Goal: Task Accomplishment & Management: Use online tool/utility

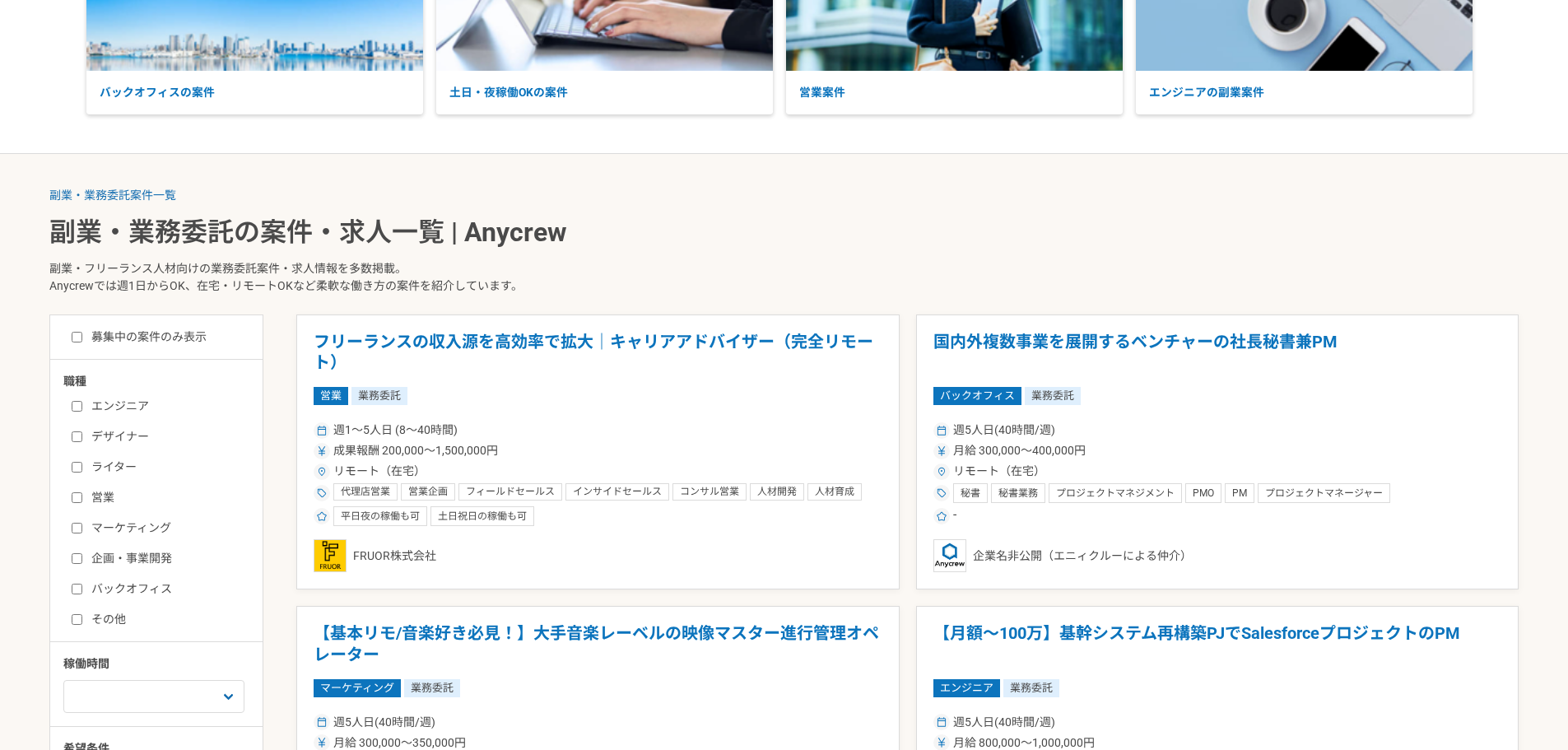
scroll to position [247, 0]
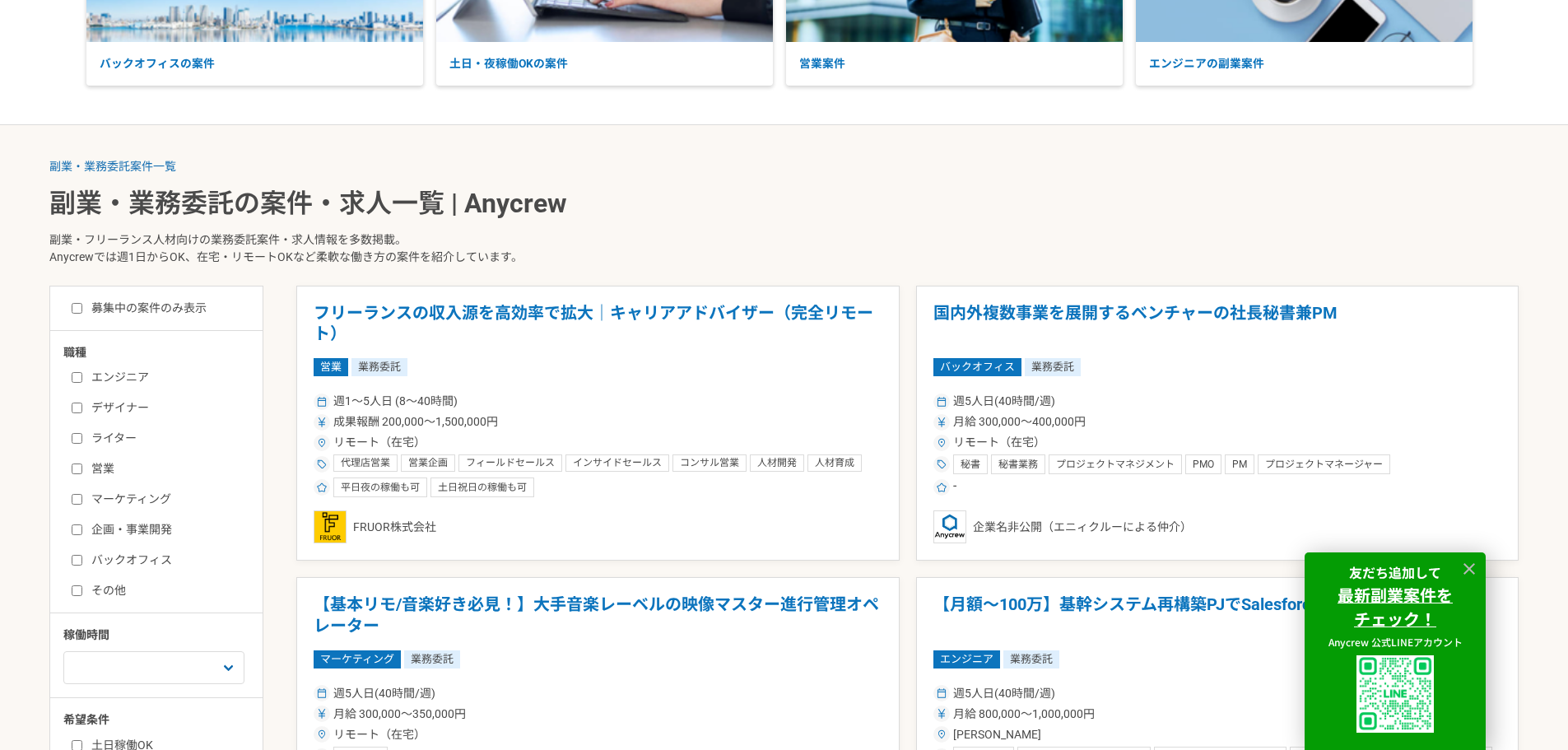
click at [80, 373] on input "エンジニア" at bounding box center [77, 378] width 11 height 11
checkbox input "true"
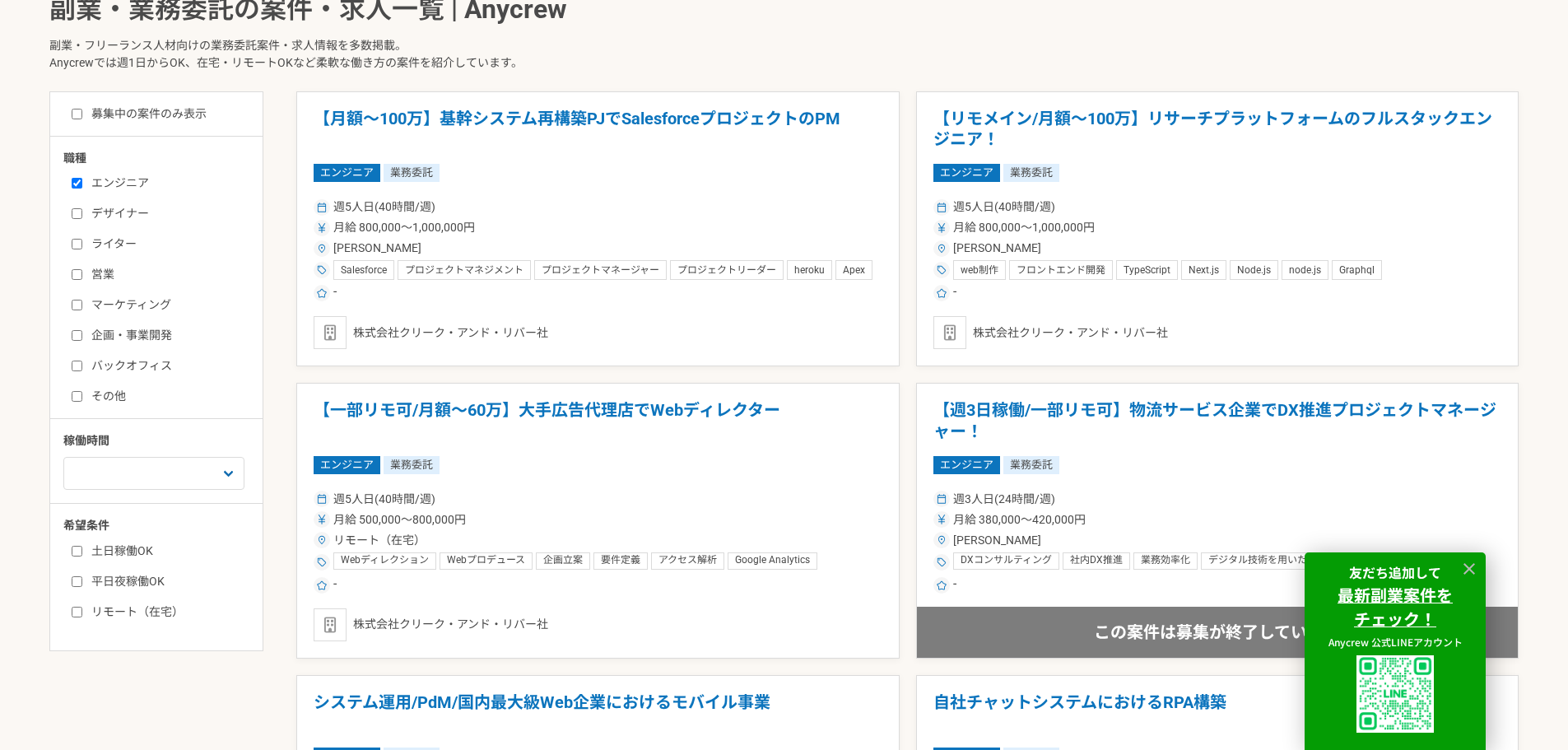
scroll to position [411, 0]
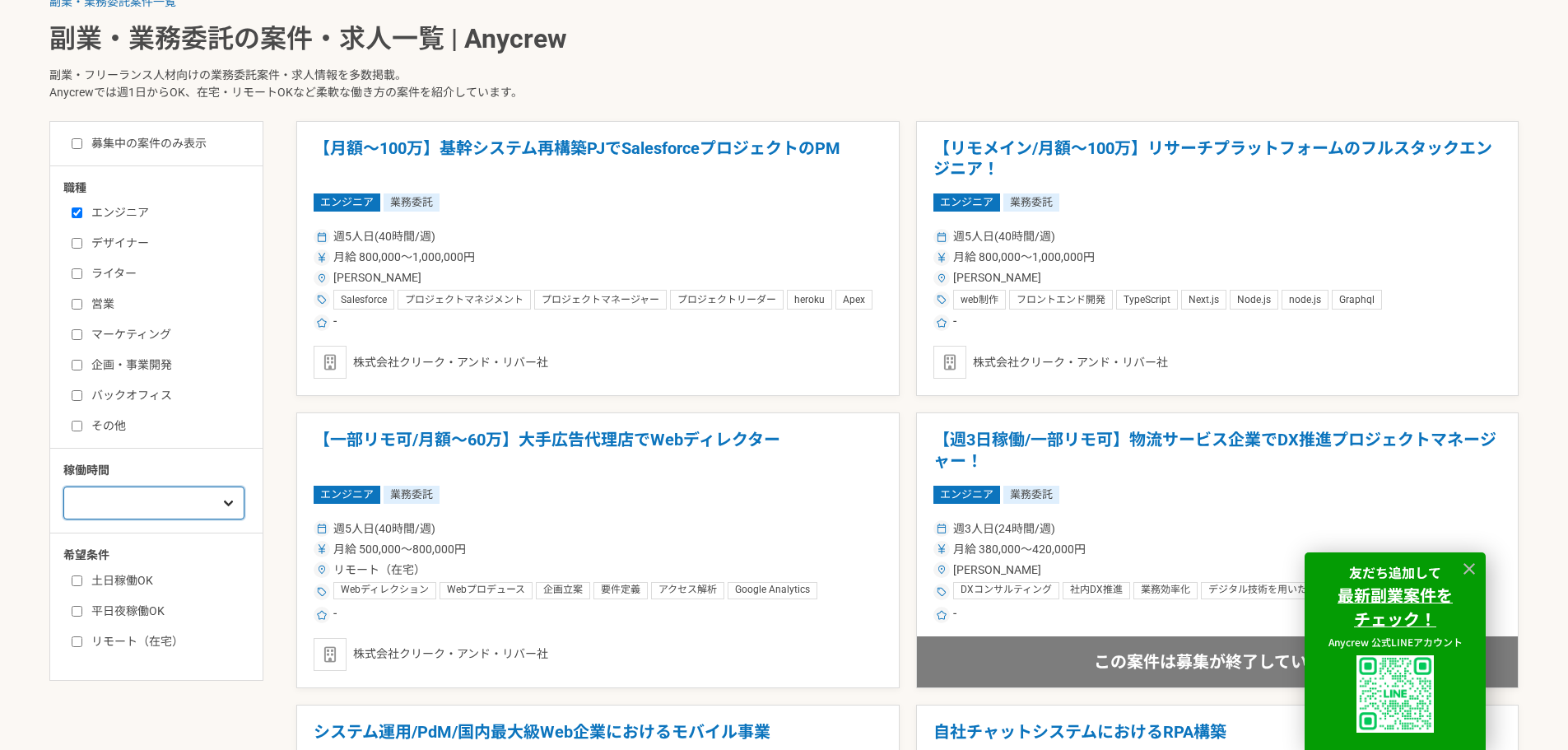
click at [177, 503] on select "週1人日（8時間）以下 週2人日（16時間）以下 週3人日（24時間）以下 週4人日（32時間）以下 週5人日（40時間）以下" at bounding box center [154, 503] width 181 height 33
click at [63, 487] on select "週1人日（8時間）以下 週2人日（16時間）以下 週3人日（24時間）以下 週4人日（32時間）以下 週5人日（40時間）以下" at bounding box center [154, 503] width 181 height 33
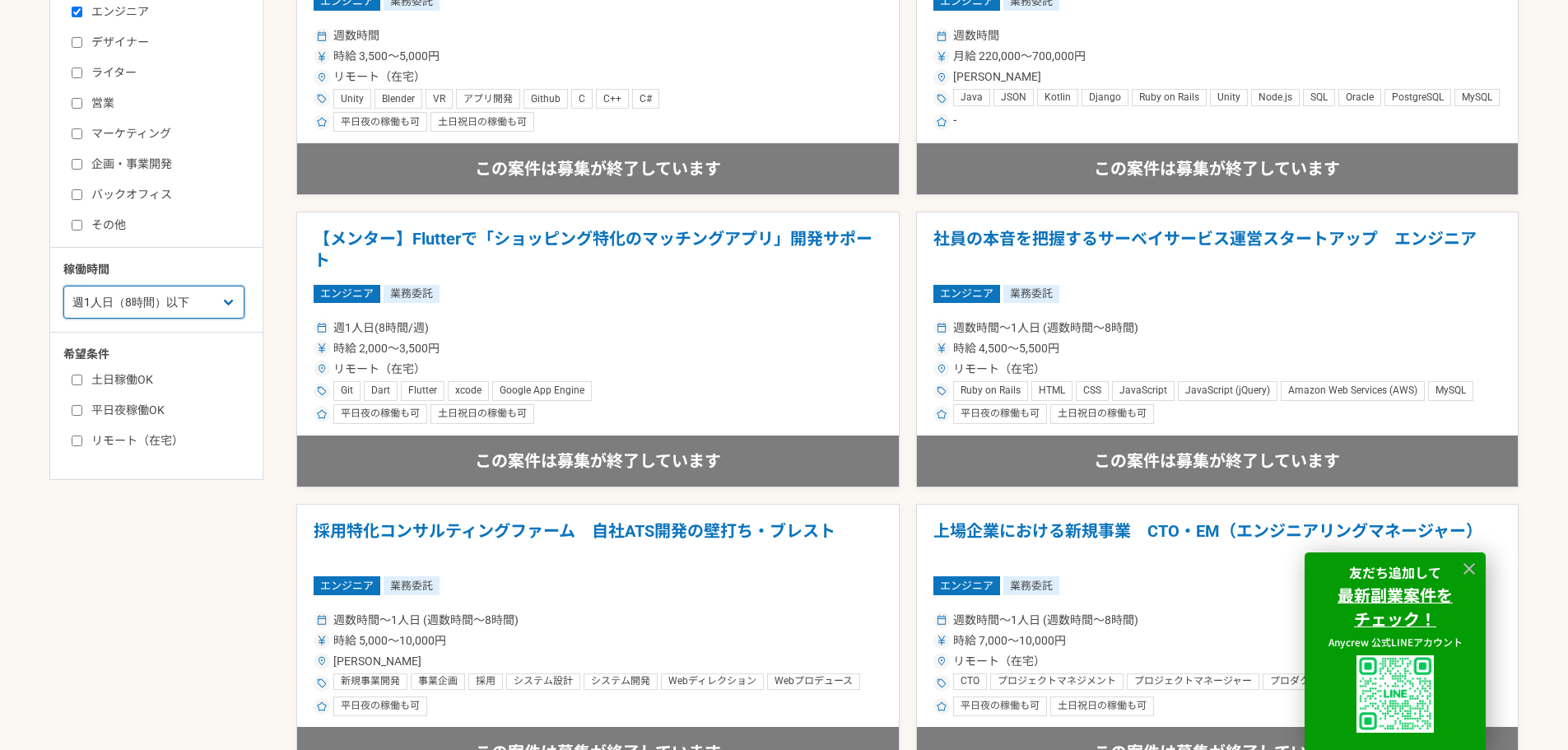
scroll to position [659, 0]
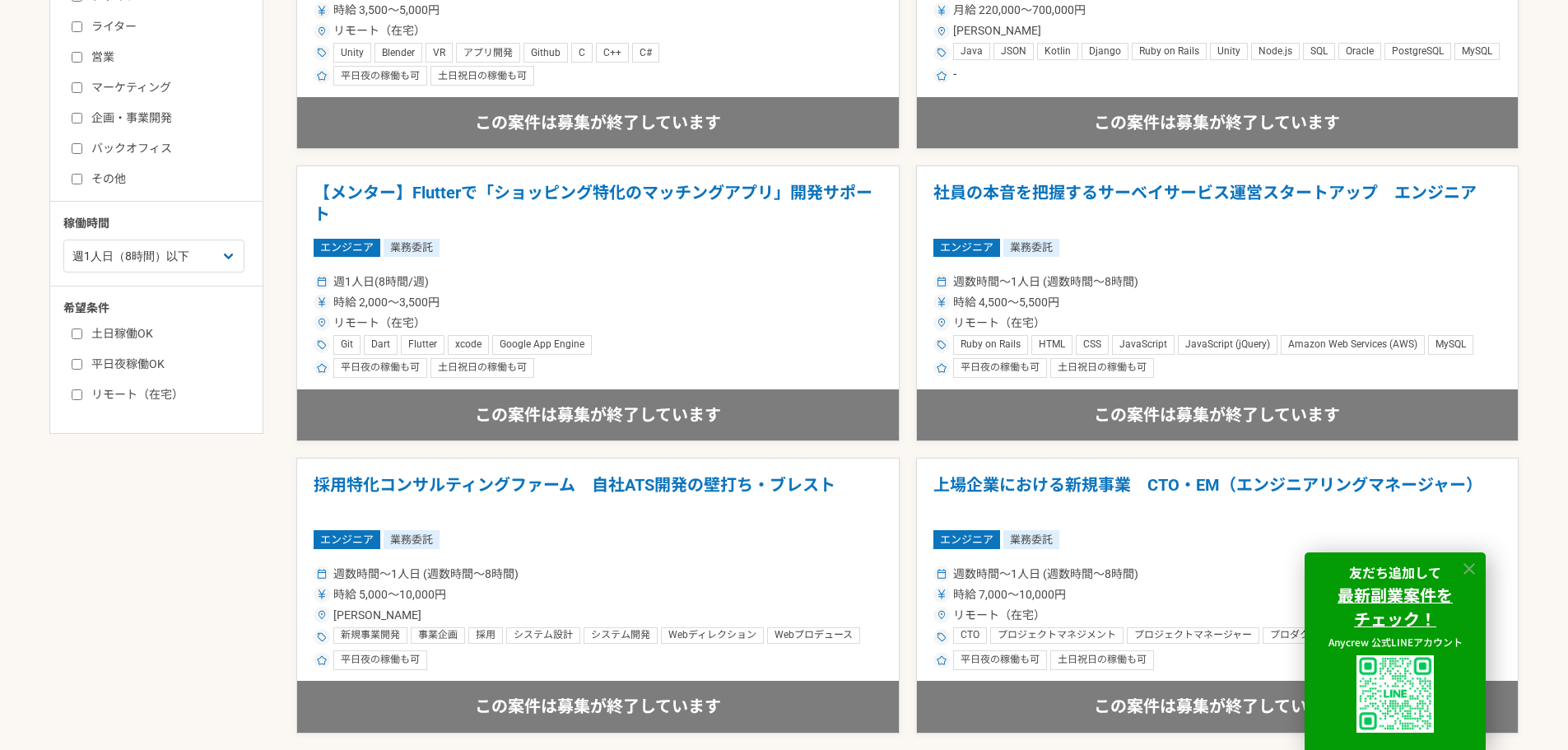
click at [1471, 569] on icon at bounding box center [1469, 569] width 19 height 19
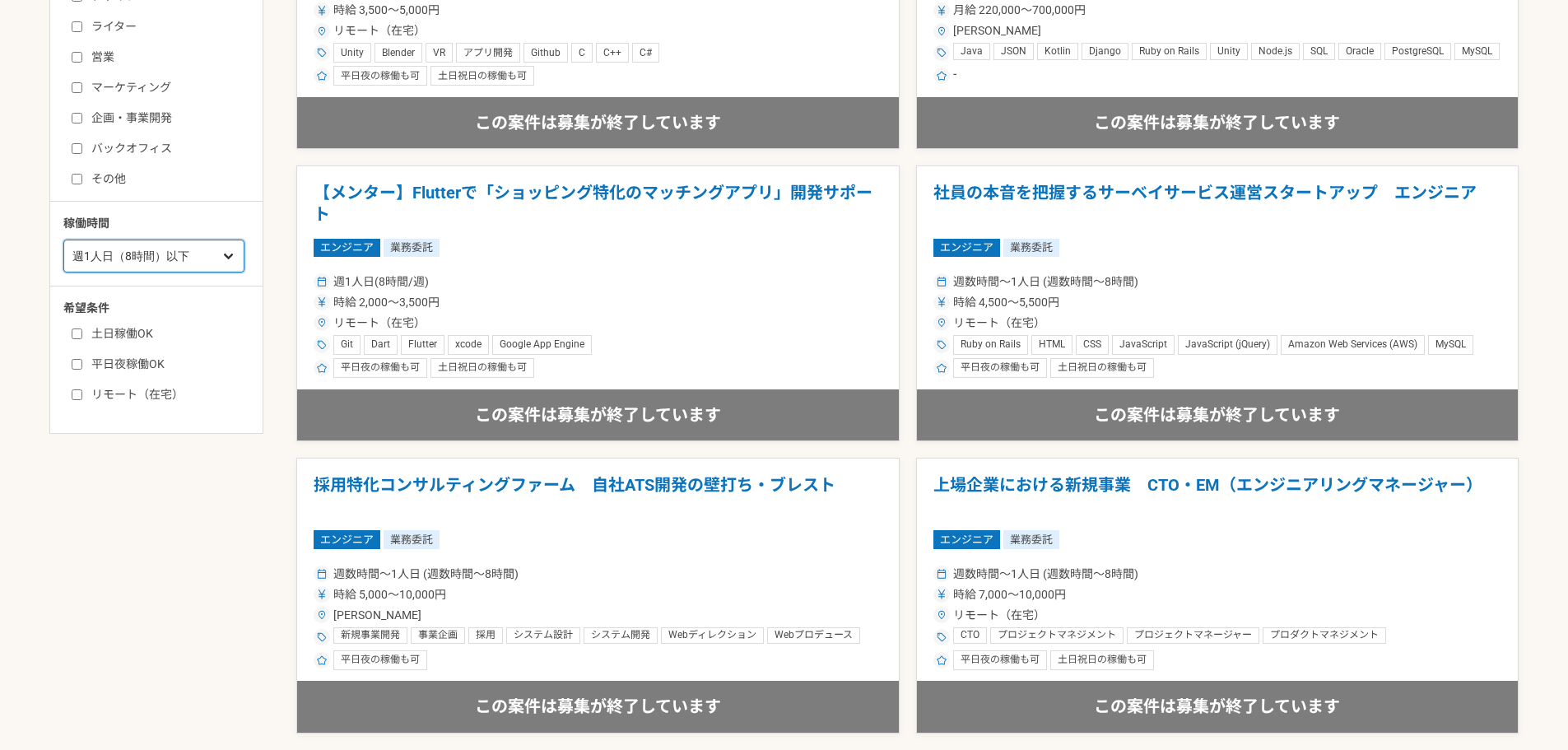
click at [172, 262] on select "週1人日（8時間）以下 週2人日（16時間）以下 週3人日（24時間）以下 週4人日（32時間）以下 週5人日（40時間）以下" at bounding box center [154, 256] width 181 height 33
select select "2"
click at [63, 240] on select "週1人日（8時間）以下 週2人日（16時間）以下 週3人日（24時間）以下 週4人日（32時間）以下 週5人日（40時間）以下" at bounding box center [154, 256] width 181 height 33
